Goal: Browse casually

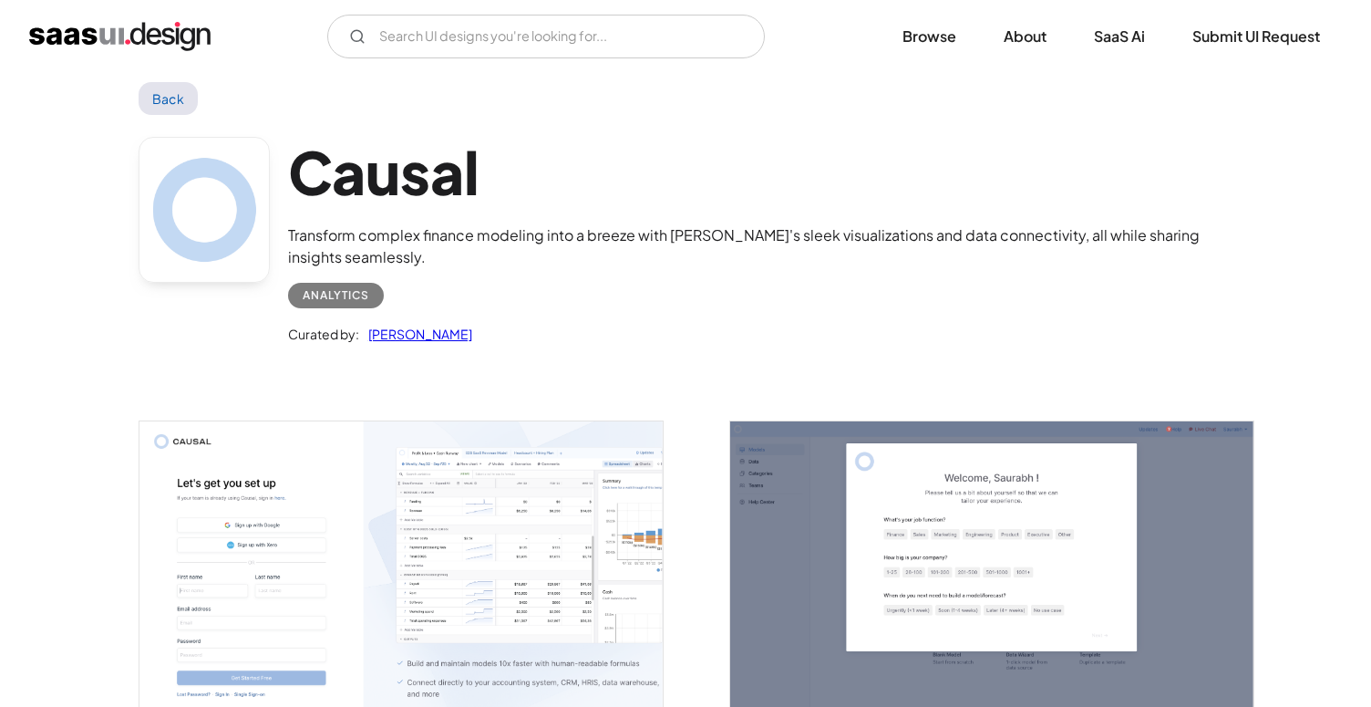
scroll to position [1, 0]
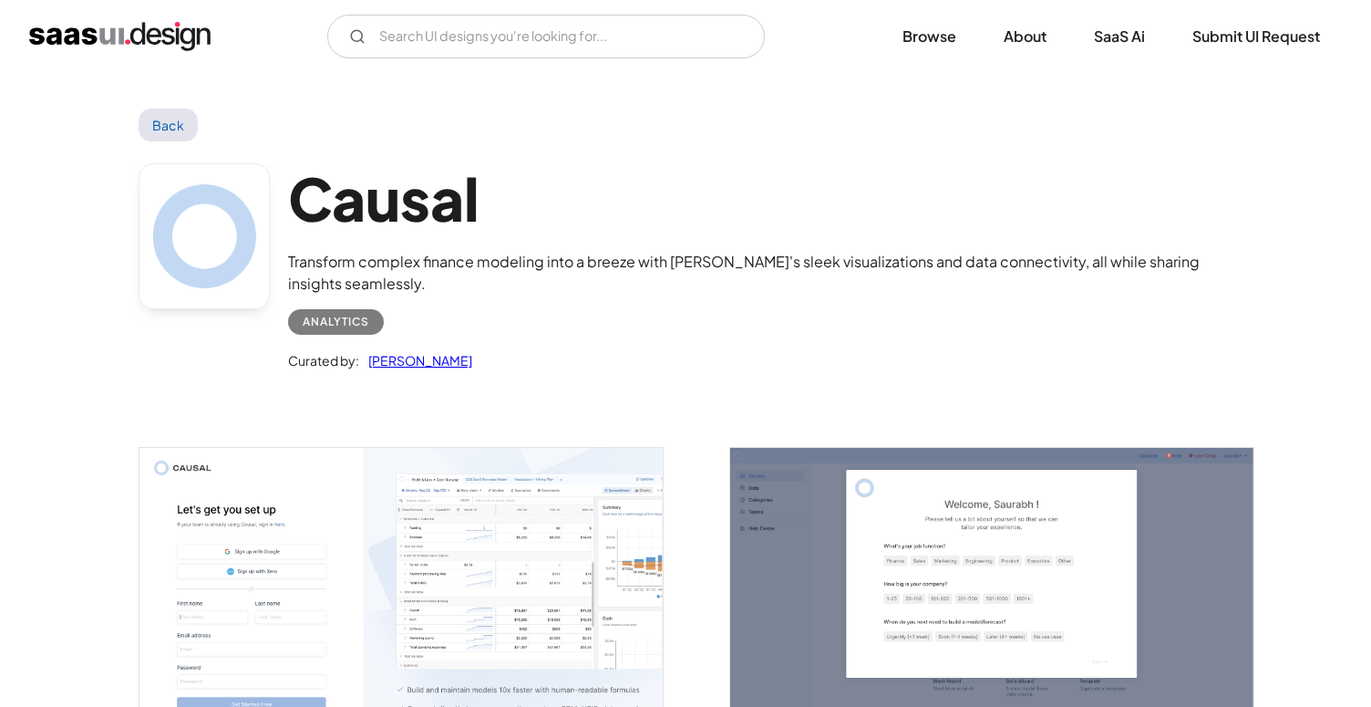
click at [179, 120] on link "Back" at bounding box center [168, 124] width 59 height 33
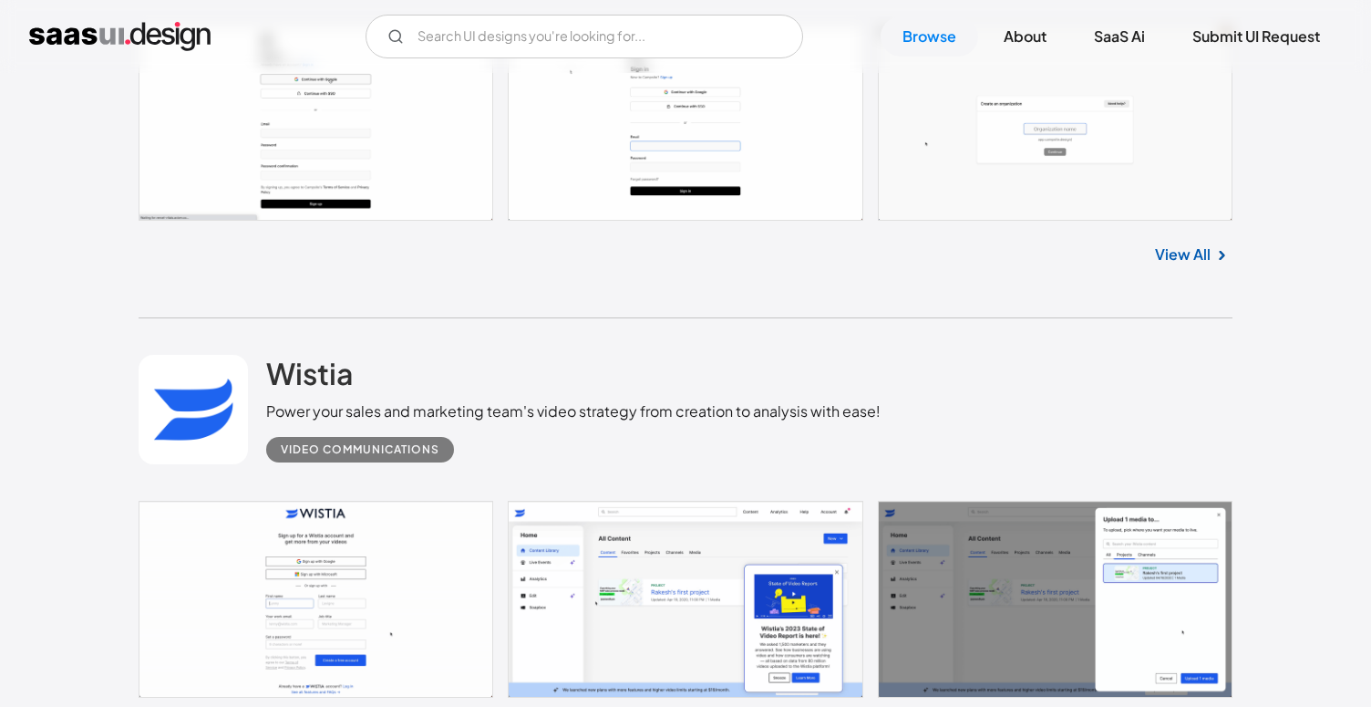
scroll to position [6021, 0]
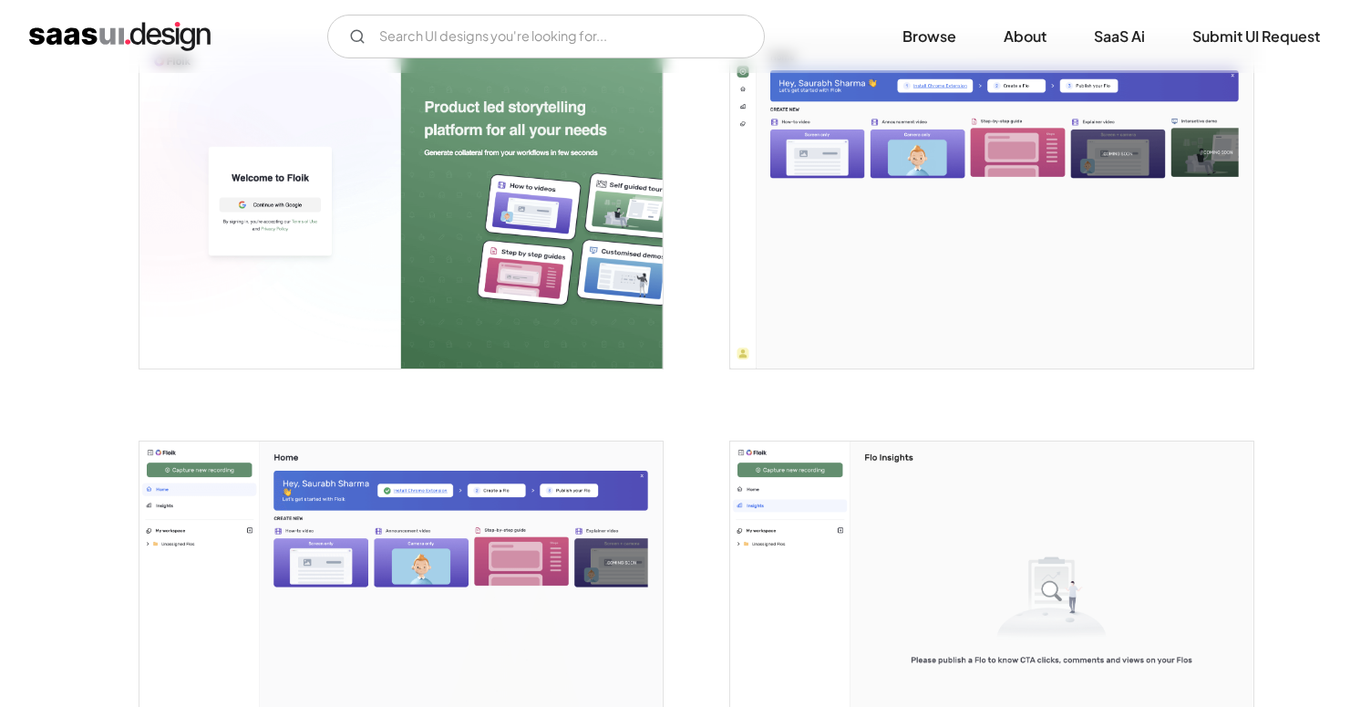
scroll to position [385, 0]
